Goal: Task Accomplishment & Management: Manage account settings

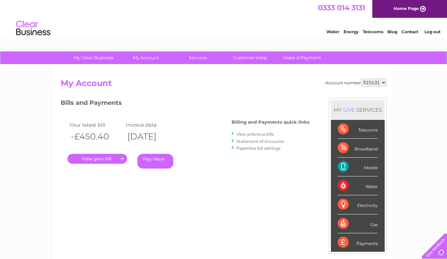
click at [98, 158] on link "." at bounding box center [98, 159] width 60 height 10
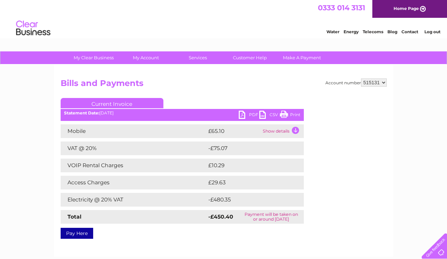
click at [246, 115] on link "PDF" at bounding box center [249, 116] width 21 height 10
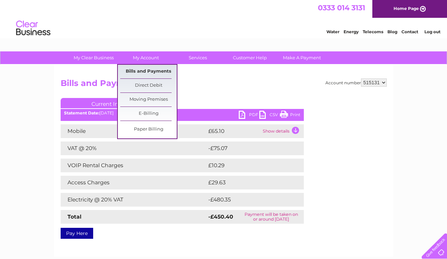
click at [138, 68] on link "Bills and Payments" at bounding box center [148, 72] width 57 height 14
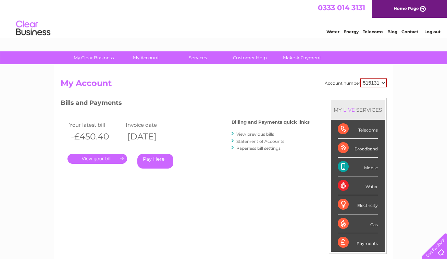
click at [243, 133] on link "View previous bills" at bounding box center [255, 134] width 38 height 5
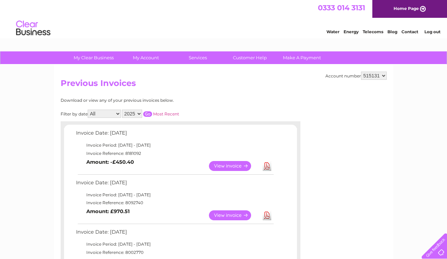
click at [268, 214] on link "Download" at bounding box center [267, 215] width 9 height 10
click at [248, 57] on link "Customer Help" at bounding box center [250, 57] width 57 height 13
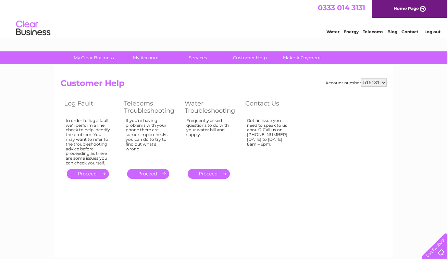
click at [437, 246] on div at bounding box center [433, 245] width 28 height 28
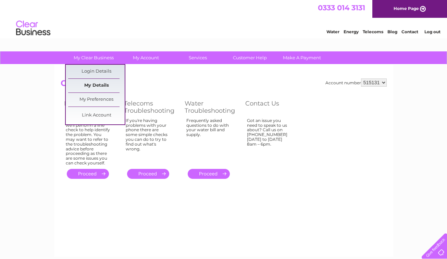
click at [99, 86] on link "My Details" at bounding box center [96, 86] width 57 height 14
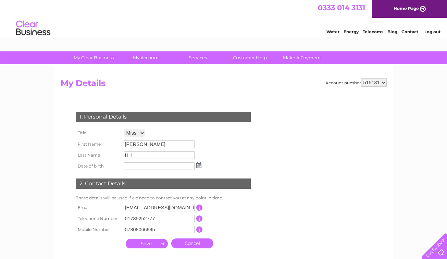
click at [430, 32] on link "Log out" at bounding box center [433, 31] width 16 height 5
